Goal: Task Accomplishment & Management: Use online tool/utility

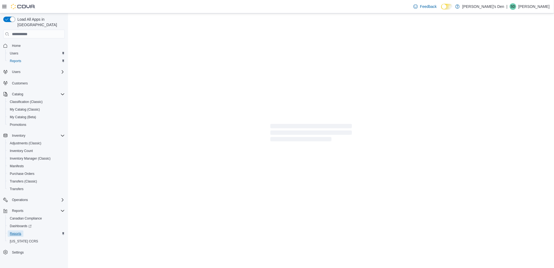
click at [13, 231] on span "Reports" at bounding box center [15, 233] width 11 height 4
click at [14, 231] on span "Reports" at bounding box center [15, 233] width 11 height 4
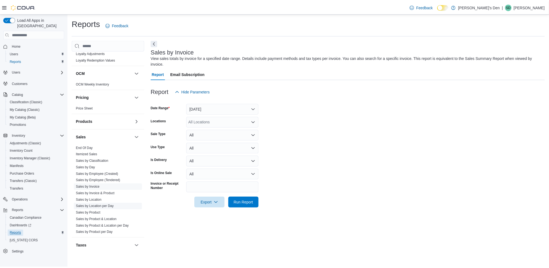
scroll to position [254, 0]
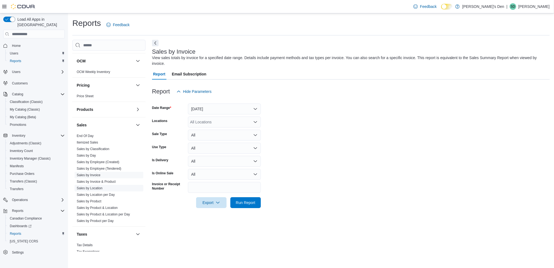
click at [94, 187] on link "Sales by Location" at bounding box center [90, 188] width 26 height 4
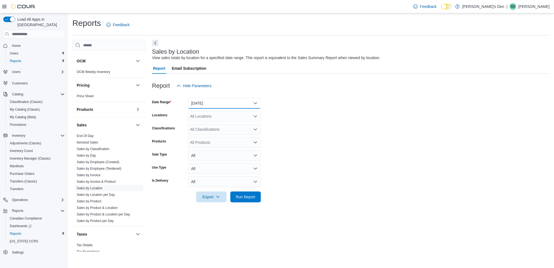
click at [216, 102] on button "[DATE]" at bounding box center [224, 103] width 73 height 11
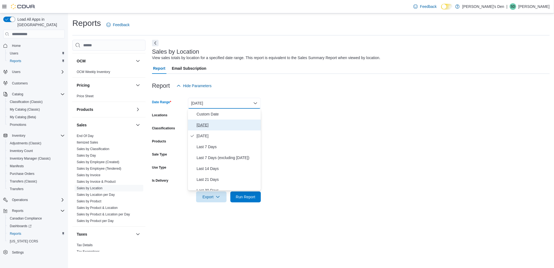
drag, startPoint x: 202, startPoint y: 125, endPoint x: 216, endPoint y: 126, distance: 14.2
click at [202, 125] on span "[DATE]" at bounding box center [228, 125] width 62 height 7
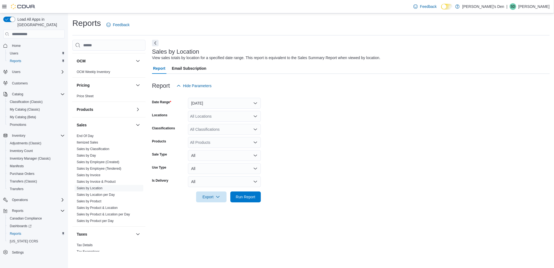
drag, startPoint x: 302, startPoint y: 113, endPoint x: 224, endPoint y: 192, distance: 110.6
click at [302, 114] on form "Date Range [DATE] Locations All Locations Classifications All Classifications P…" at bounding box center [351, 146] width 398 height 111
click at [239, 198] on span "Run Report" at bounding box center [246, 196] width 20 height 5
